Goal: Task Accomplishment & Management: Complete application form

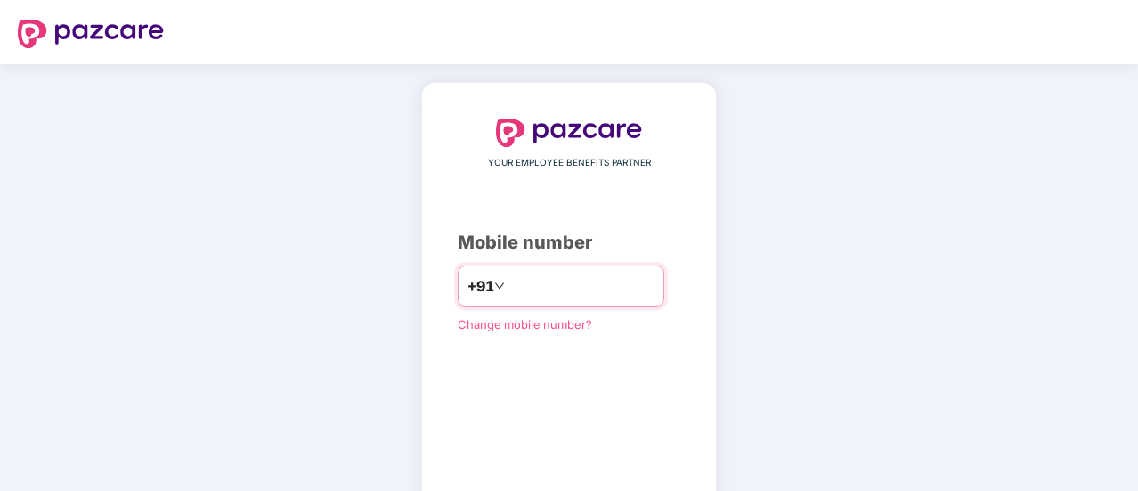
type input "**********"
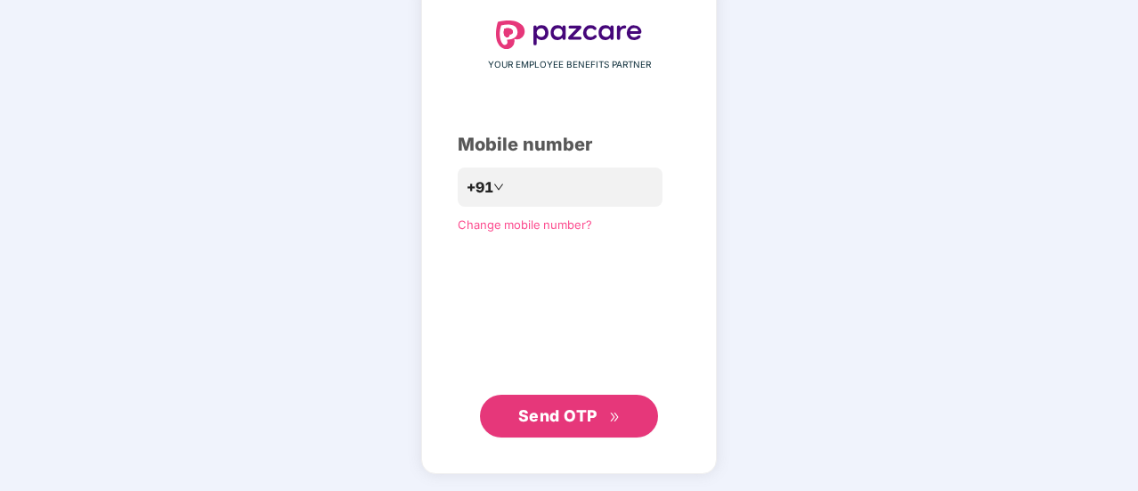
scroll to position [97, 0]
click at [558, 407] on span "Send OTP" at bounding box center [557, 416] width 79 height 19
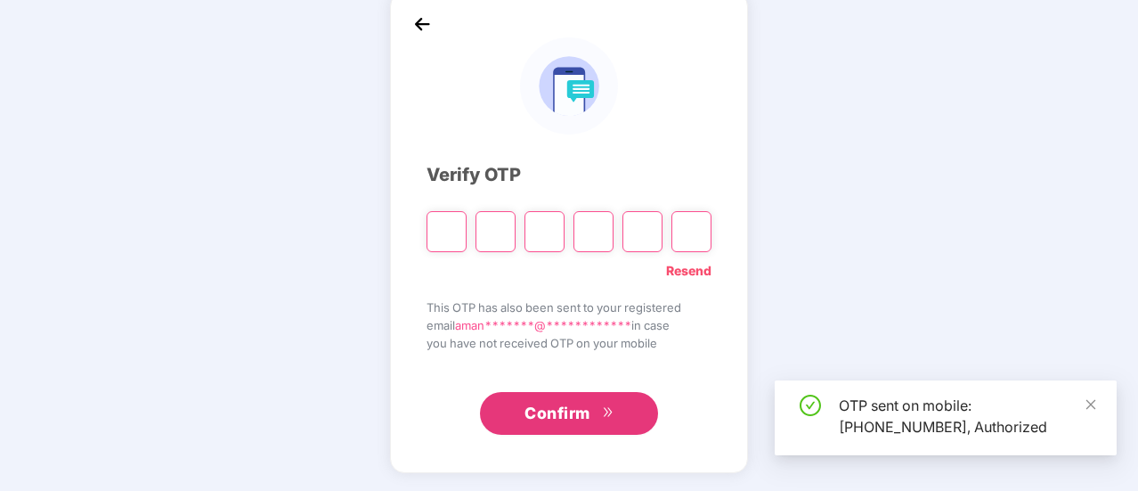
scroll to position [89, 0]
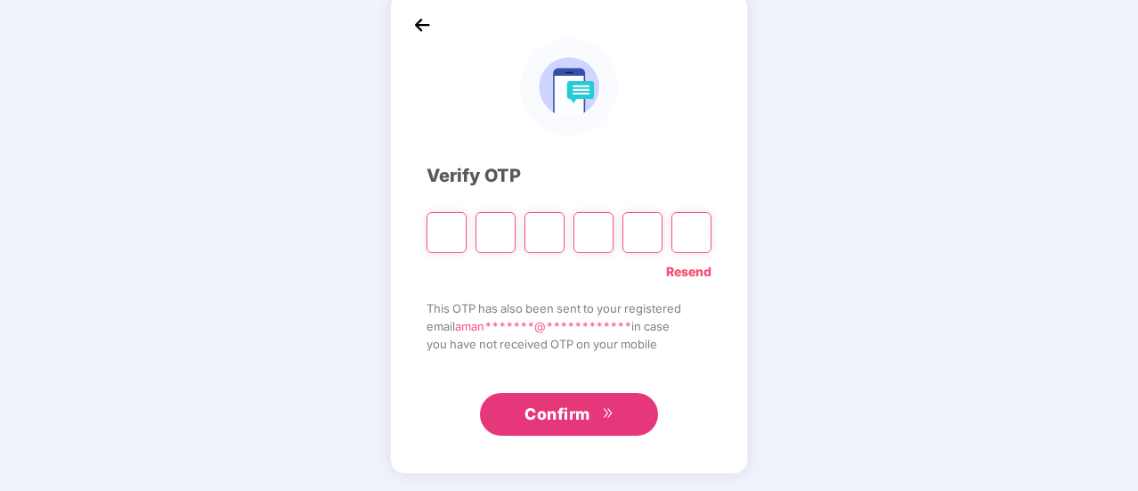
click at [676, 273] on link "Resend" at bounding box center [688, 272] width 45 height 20
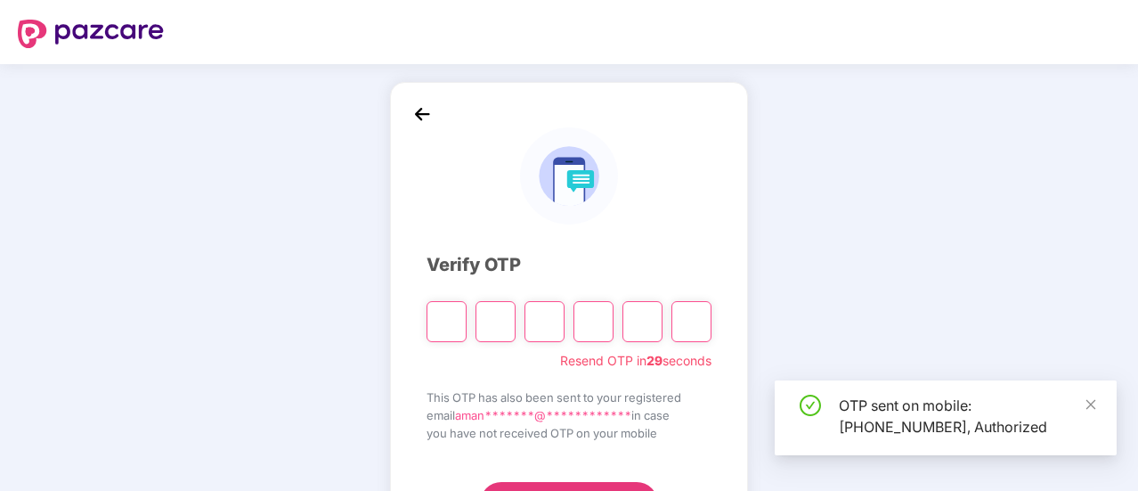
scroll to position [89, 0]
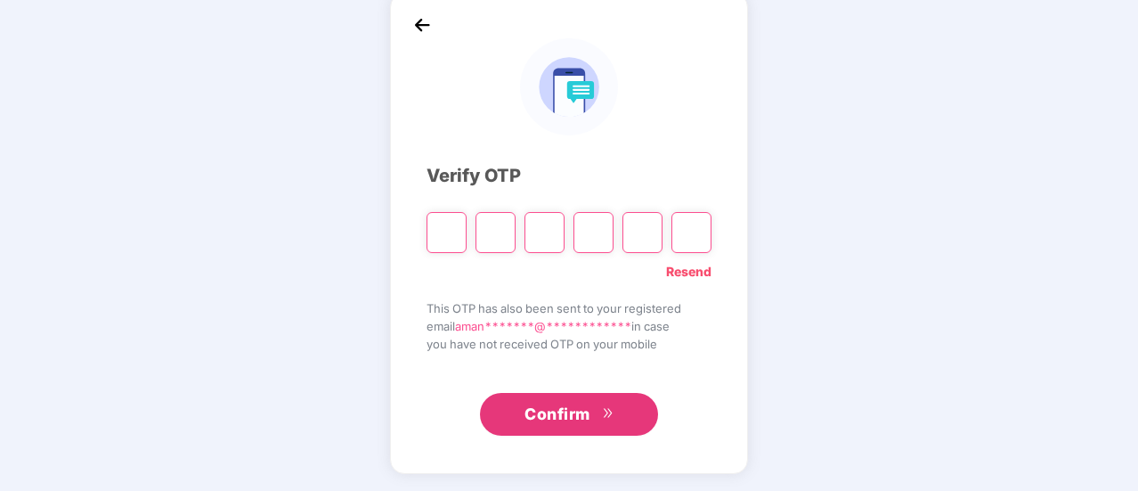
click at [690, 273] on link "Resend" at bounding box center [688, 272] width 45 height 20
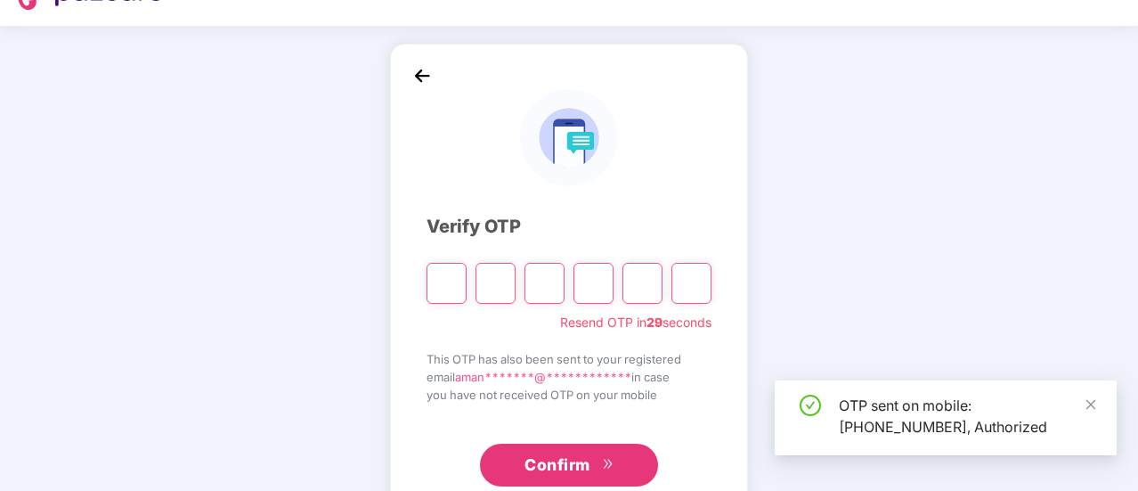
scroll to position [39, 0]
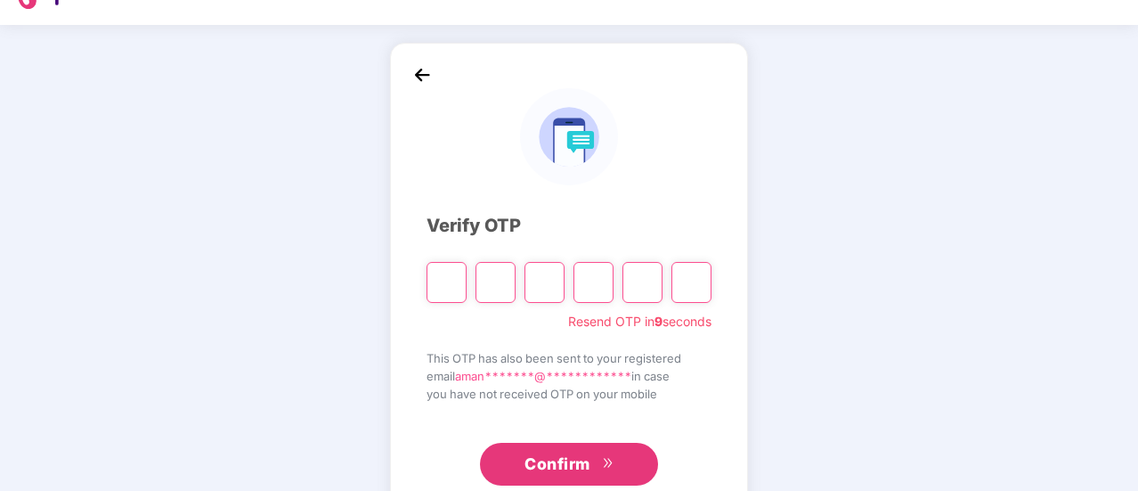
click at [437, 290] on input "Please enter verification code. Digit 1" at bounding box center [447, 282] width 40 height 41
paste input "*"
type input "*"
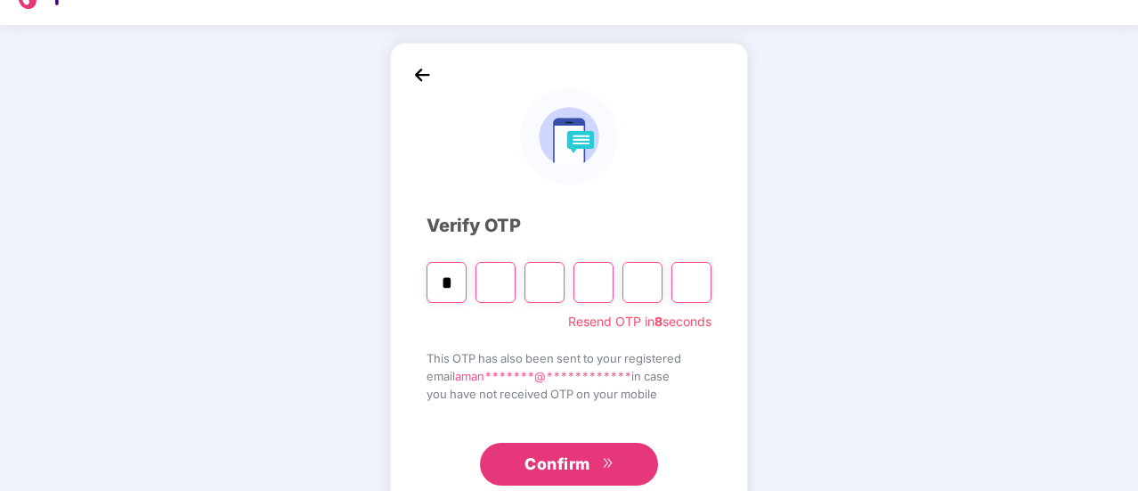
type input "*"
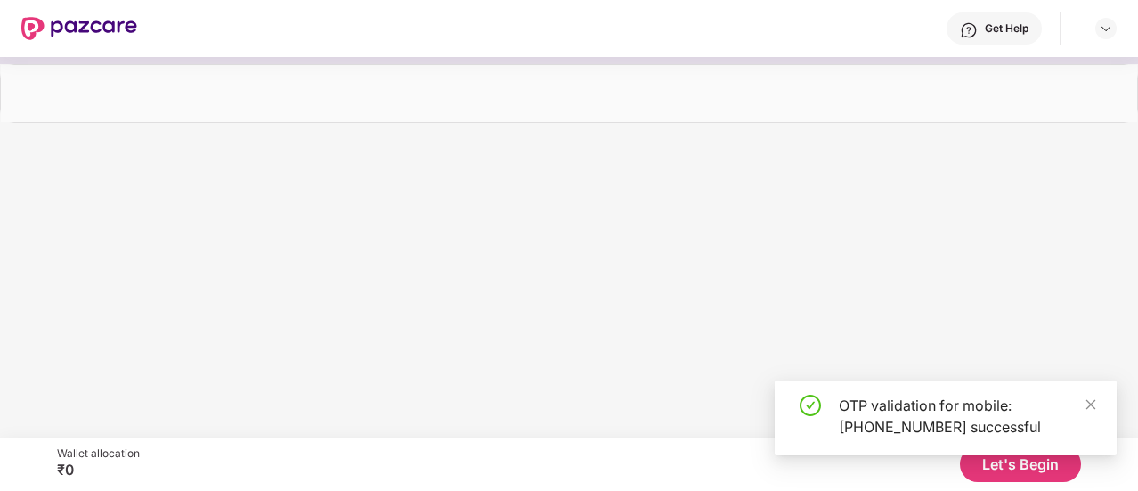
scroll to position [0, 0]
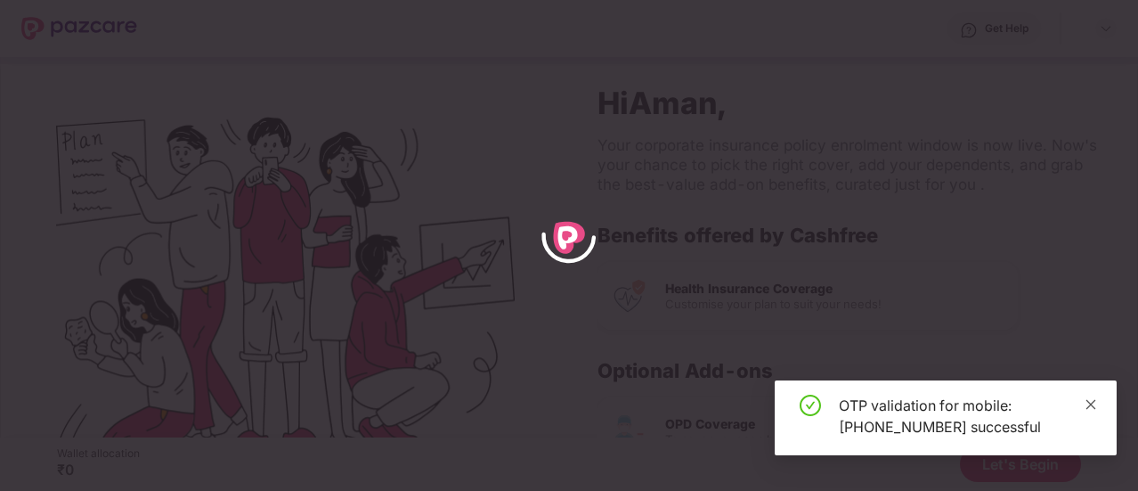
click at [1092, 400] on icon "close" at bounding box center [1091, 404] width 12 height 12
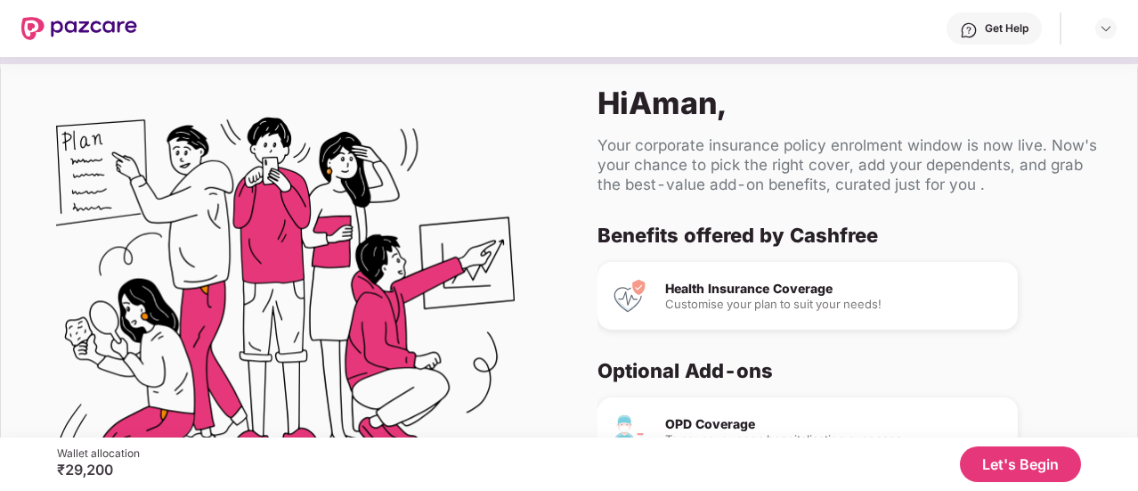
scroll to position [109, 0]
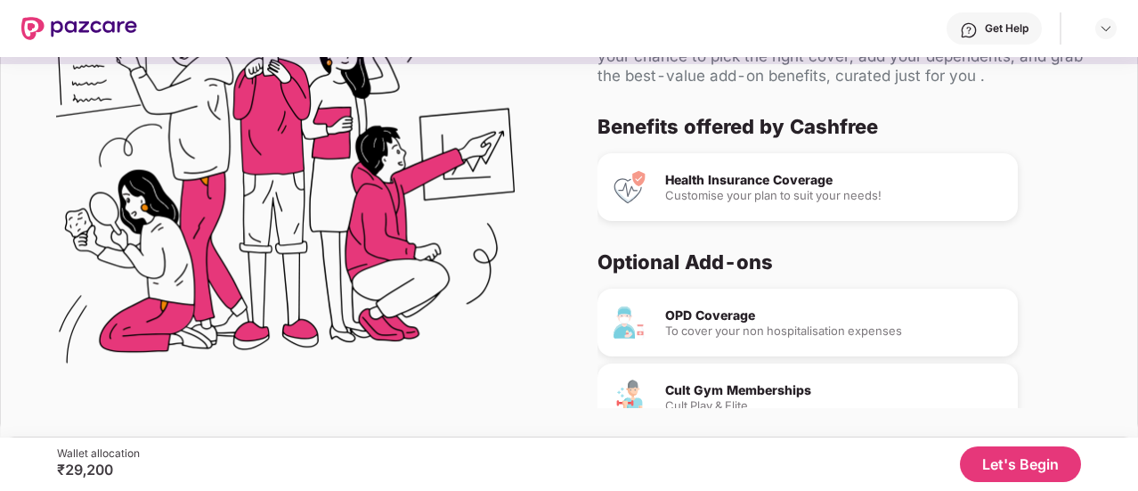
click at [1011, 469] on button "Let's Begin" at bounding box center [1020, 464] width 121 height 36
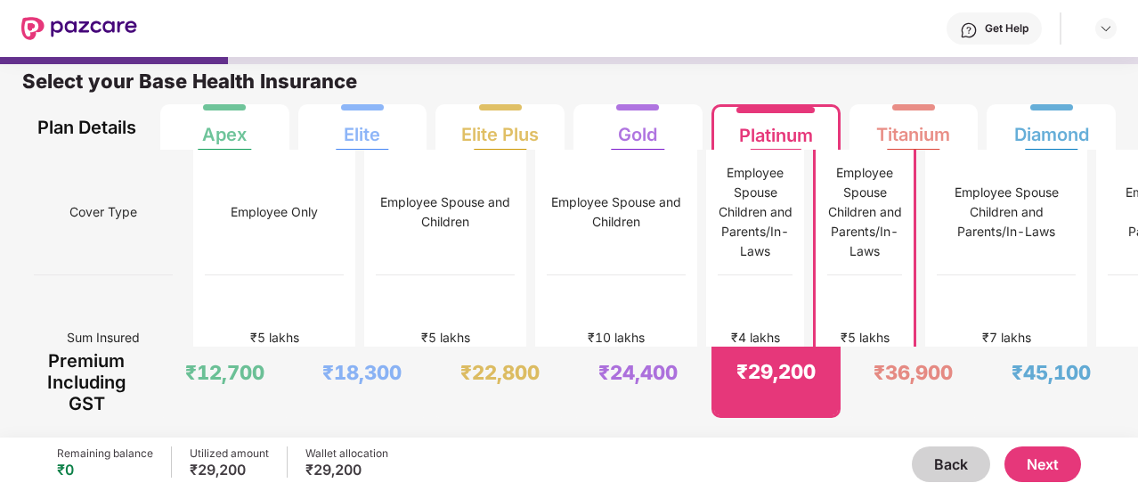
scroll to position [9, 0]
click at [616, 354] on div "₹24,400" at bounding box center [638, 382] width 127 height 70
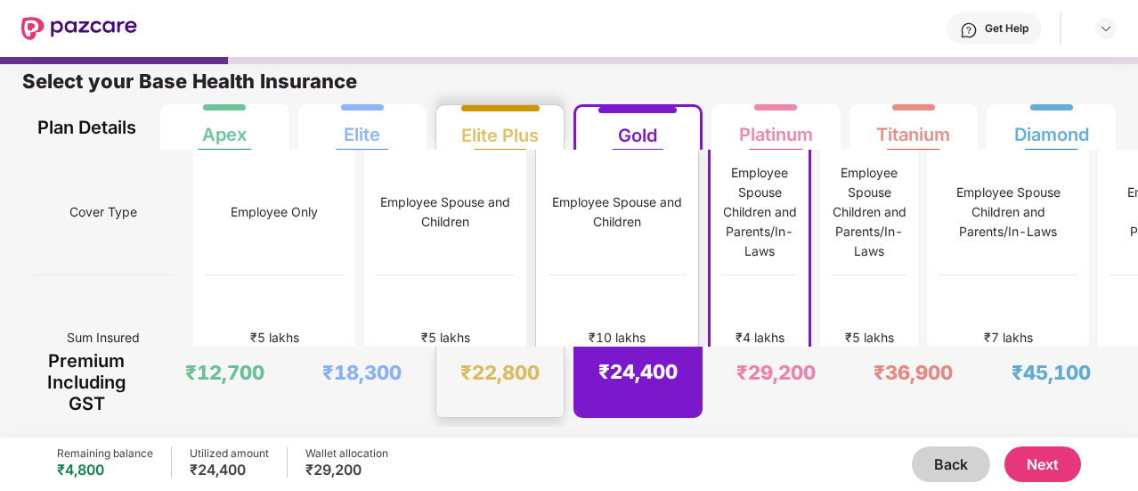
scroll to position [0, 0]
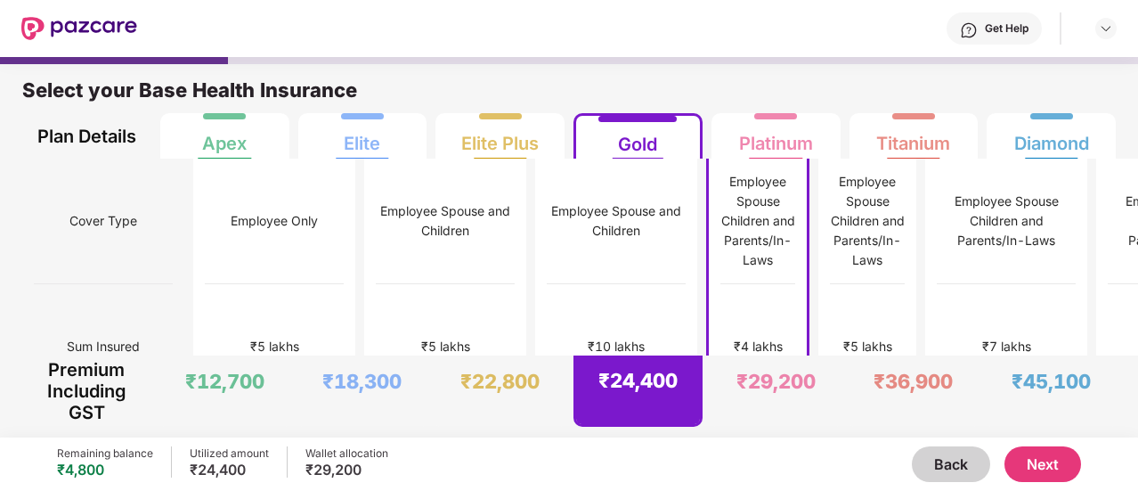
click at [721, 284] on div "₹4 lakhs" at bounding box center [758, 347] width 75 height 126
click at [1056, 461] on button "Next" at bounding box center [1043, 464] width 77 height 36
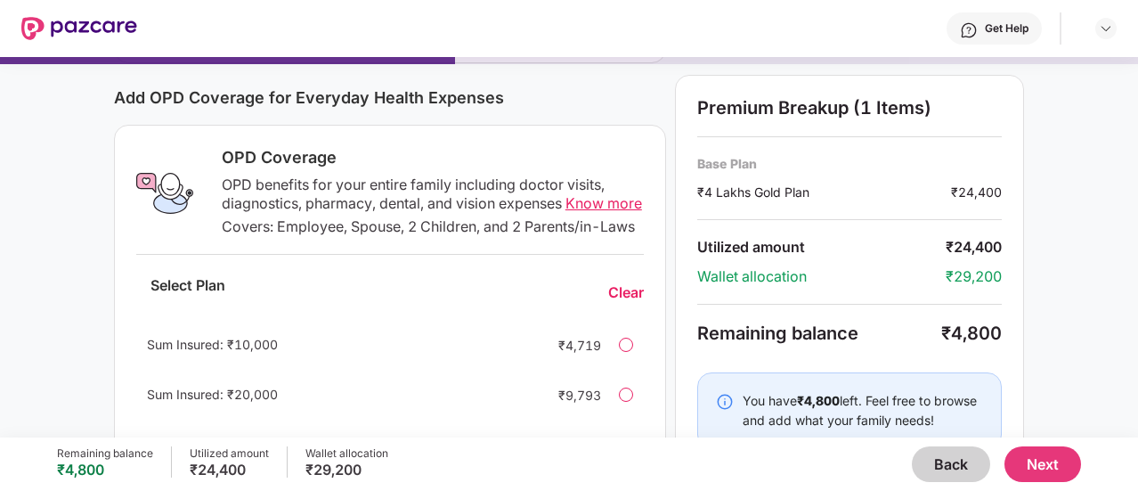
scroll to position [258, 0]
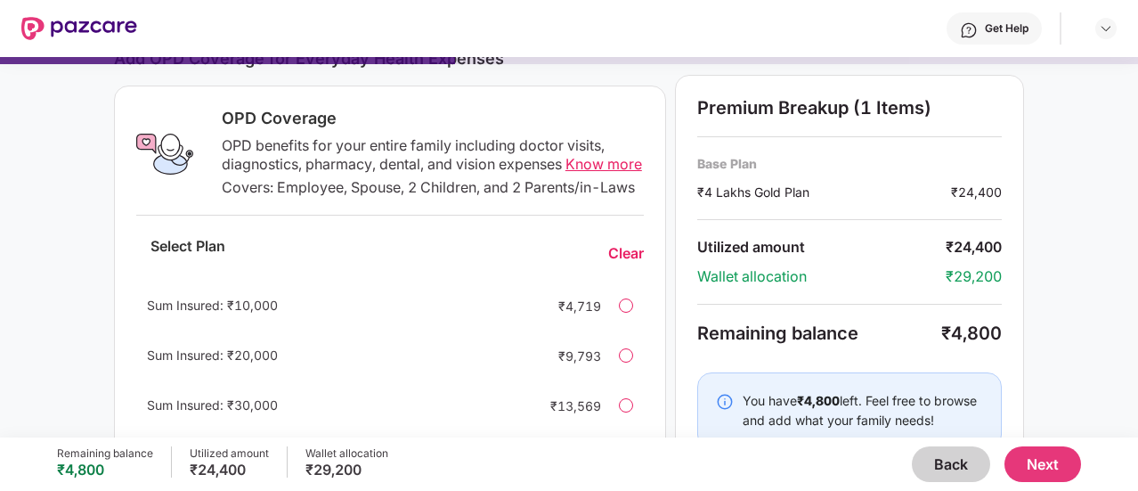
click at [629, 313] on div at bounding box center [626, 305] width 14 height 14
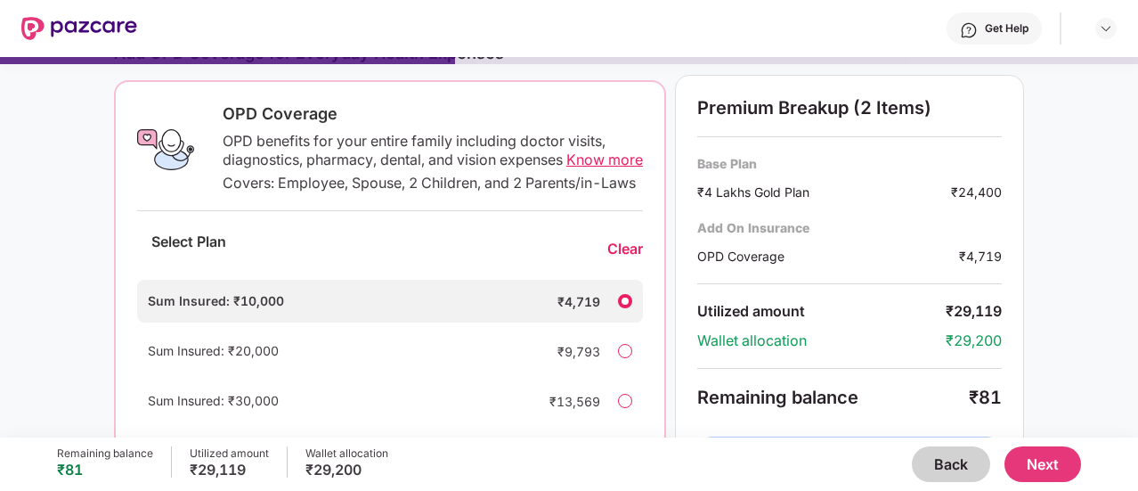
scroll to position [253, 0]
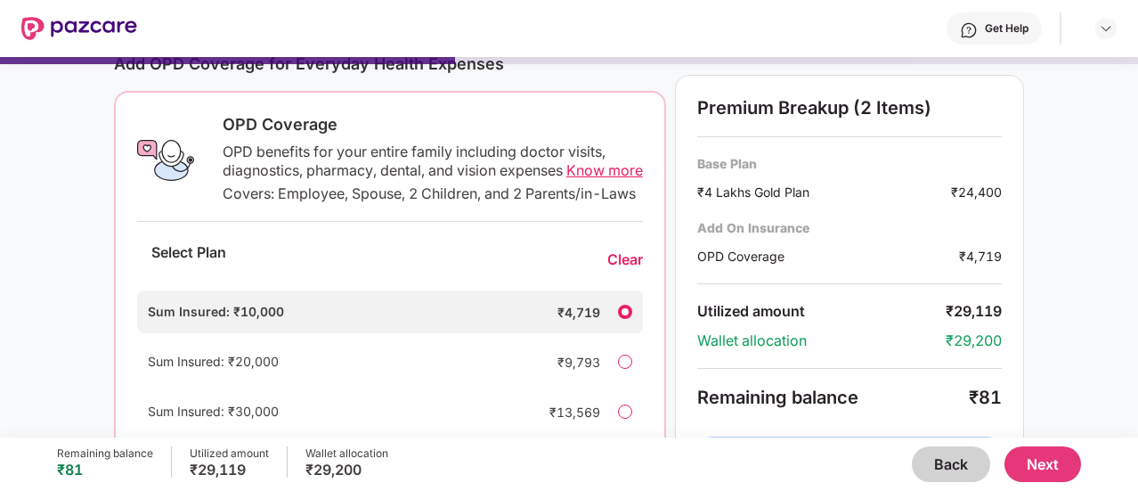
click at [1042, 469] on button "Next" at bounding box center [1043, 464] width 77 height 36
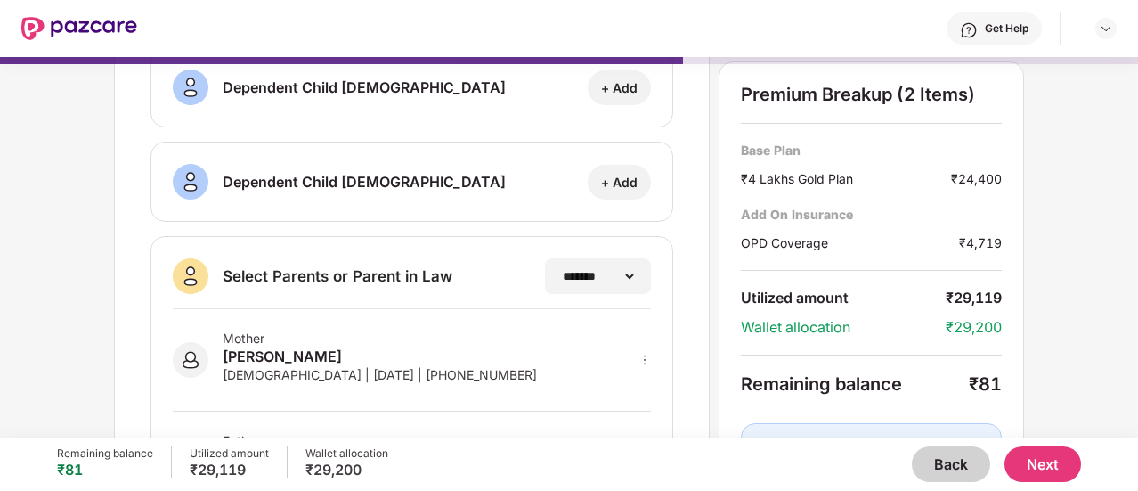
scroll to position [429, 0]
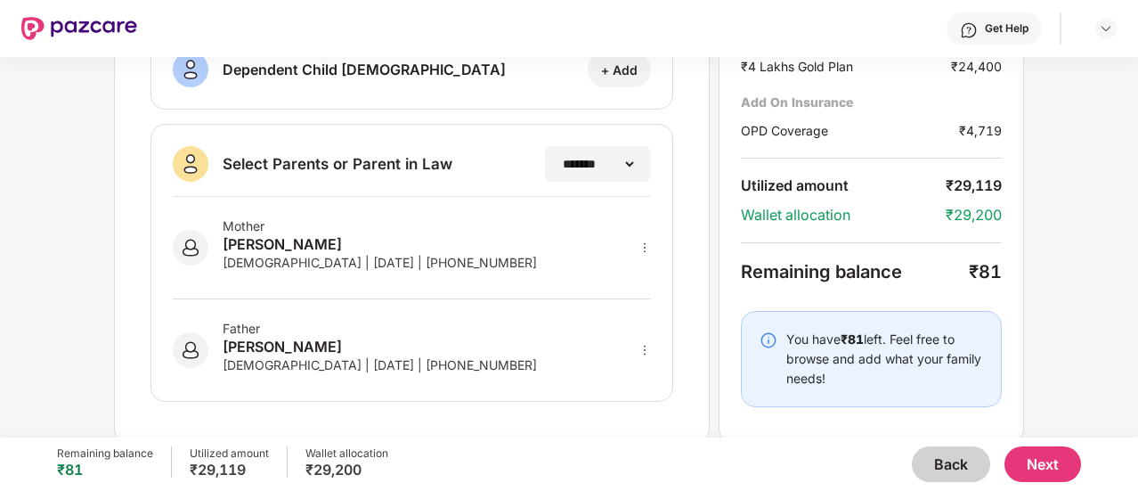
click at [1060, 468] on button "Next" at bounding box center [1043, 464] width 77 height 36
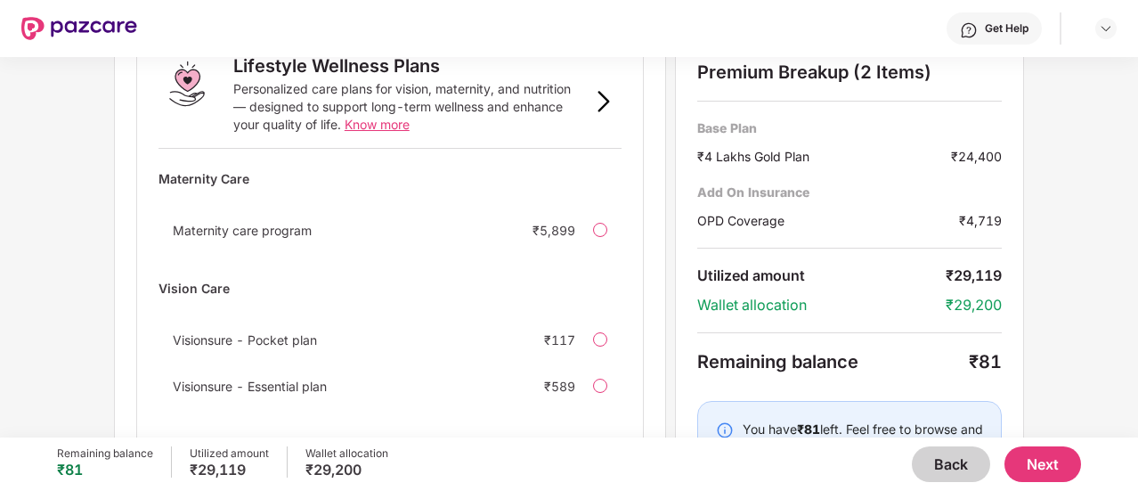
scroll to position [1294, 0]
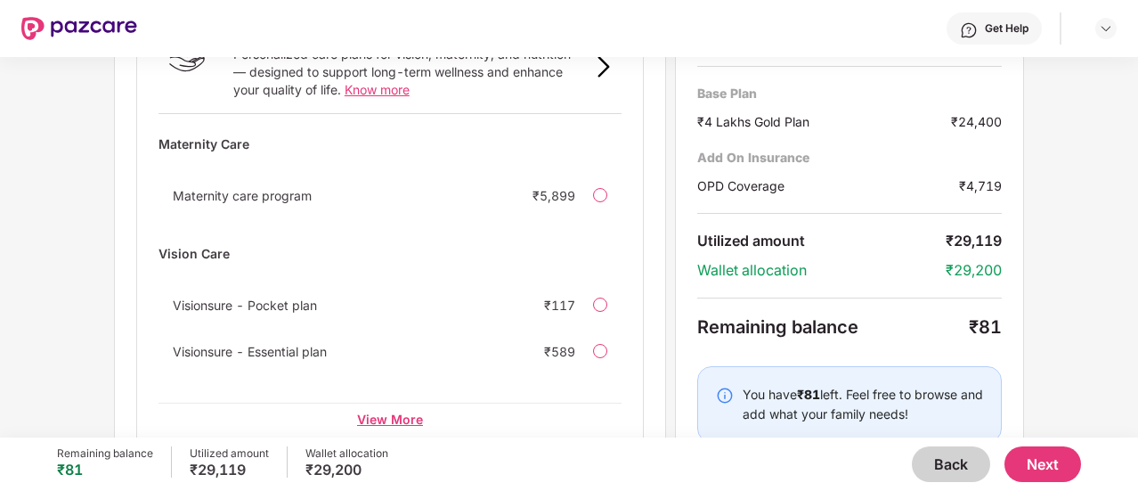
click at [372, 403] on div "View More" at bounding box center [390, 419] width 463 height 32
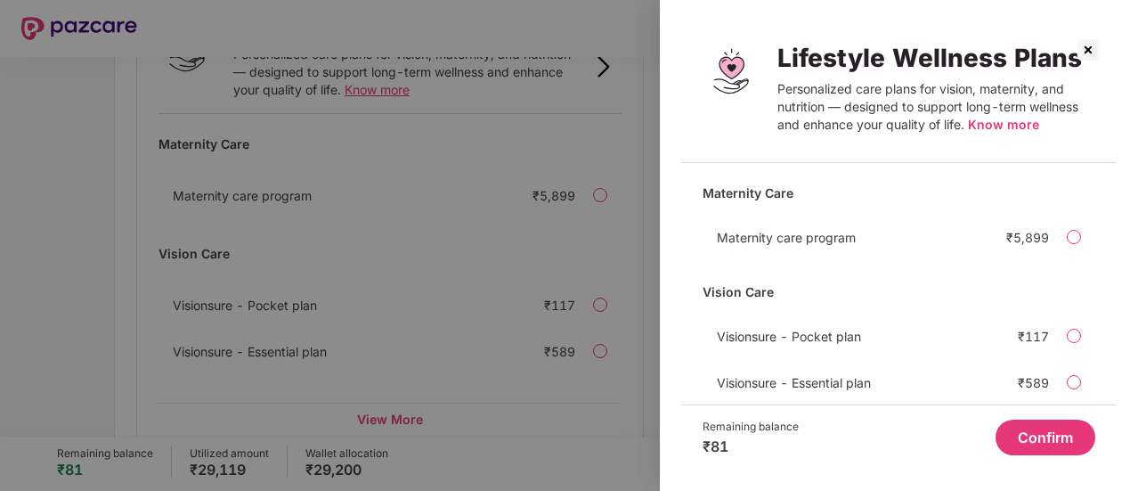
scroll to position [82, 0]
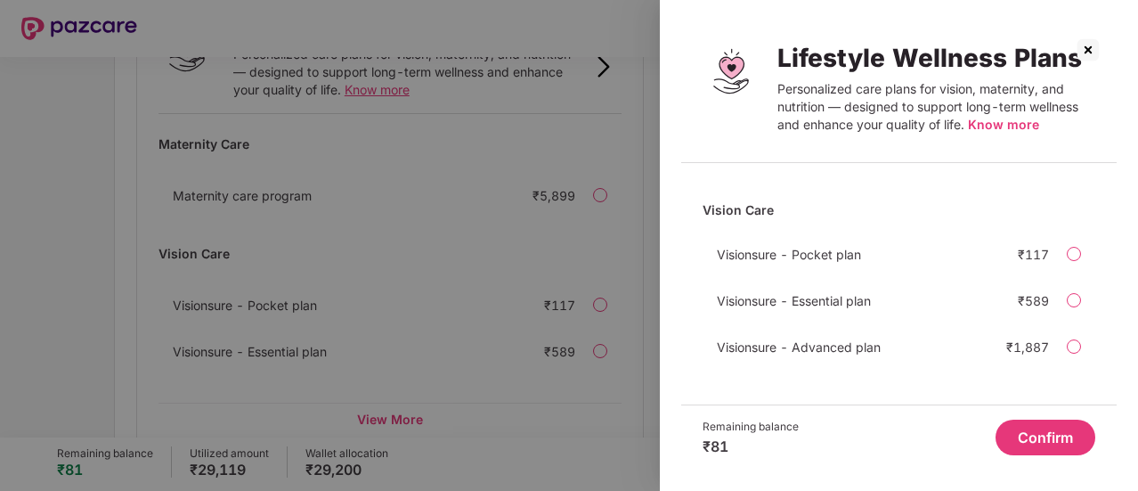
click at [988, 123] on span "Know more" at bounding box center [1003, 124] width 71 height 15
click at [581, 406] on div at bounding box center [569, 245] width 1138 height 491
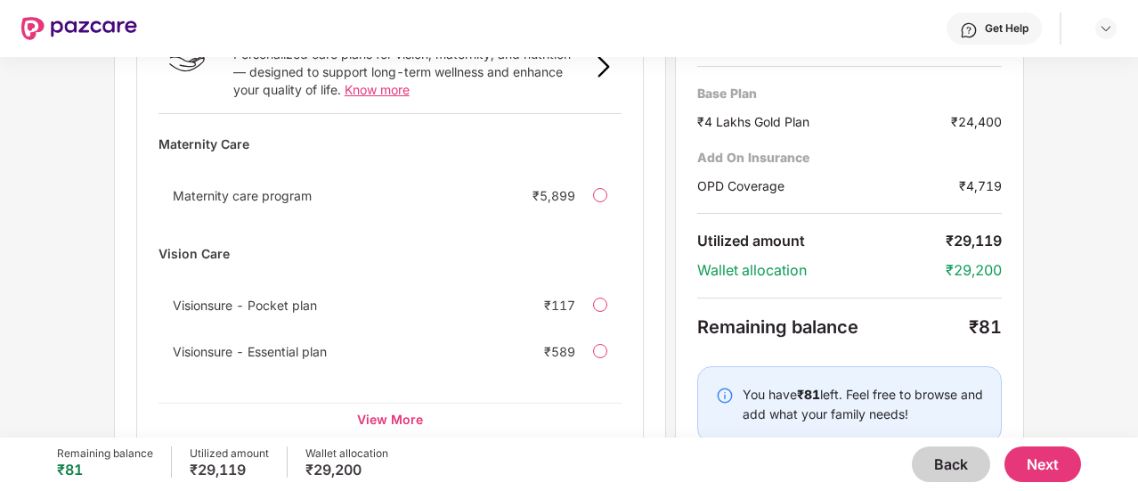
click at [1039, 468] on button "Next" at bounding box center [1043, 464] width 77 height 36
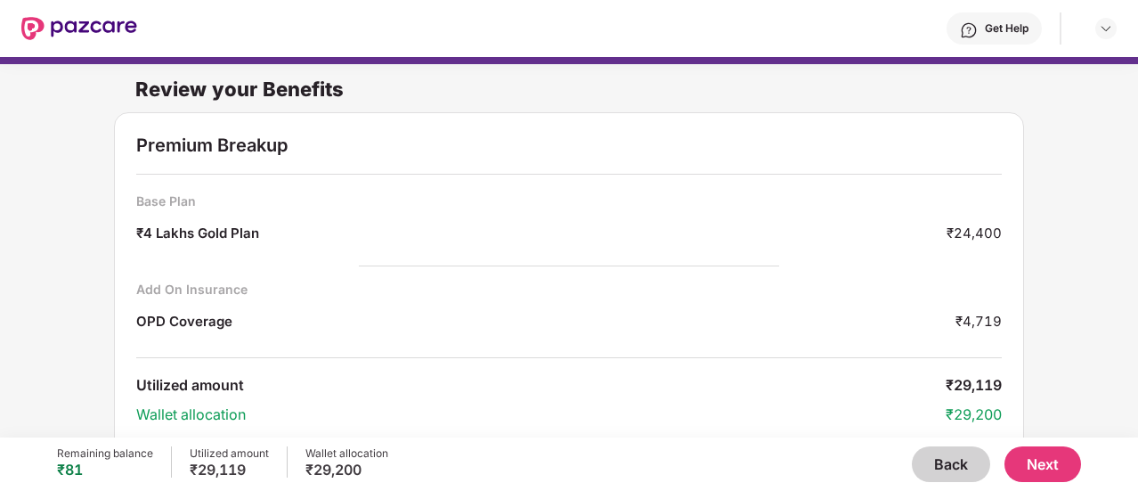
click at [1042, 464] on button "Next" at bounding box center [1043, 464] width 77 height 36
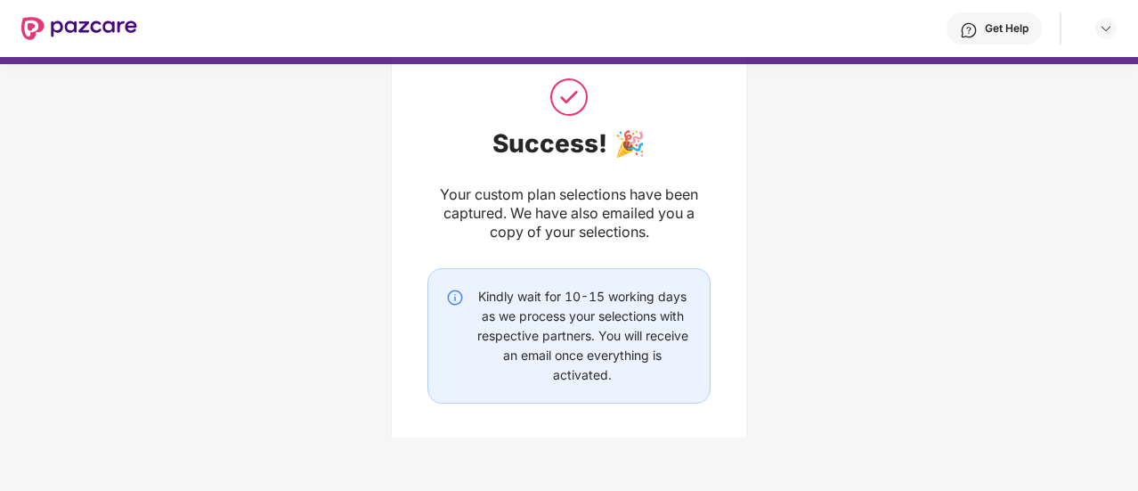
scroll to position [150, 0]
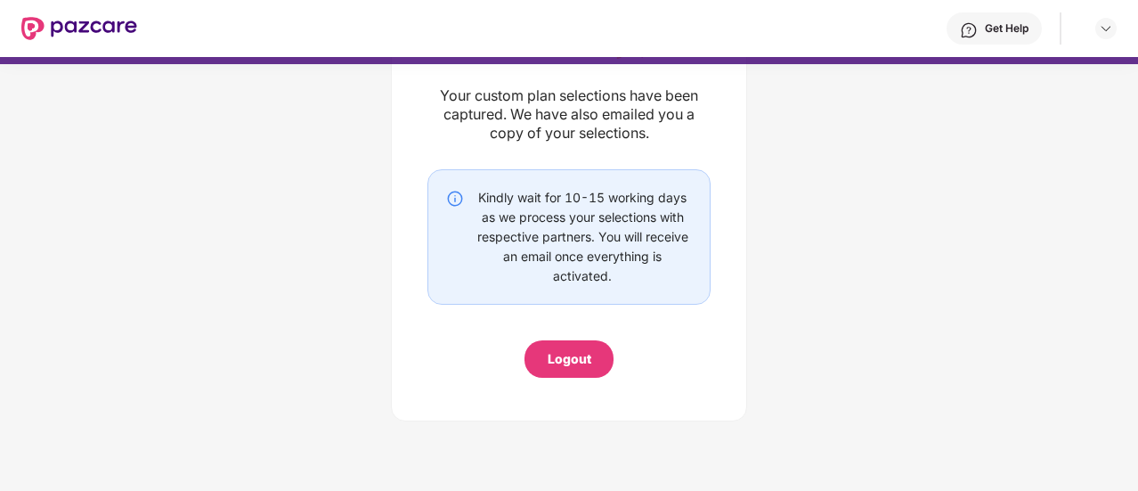
click at [568, 363] on div "Logout" at bounding box center [570, 359] width 44 height 20
